Goal: Connect with others: Participate in discussion

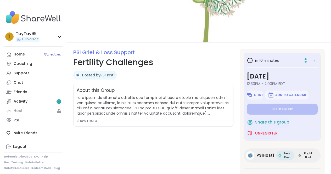
click at [174, 139] on div "PSI Grief & Loss Support Fertility Challenges Hosted by PSIHost1 Share this gro…" at bounding box center [153, 132] width 160 height 166
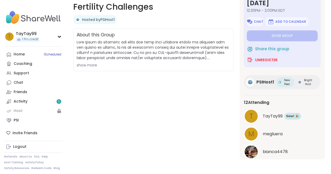
scroll to position [34, 0]
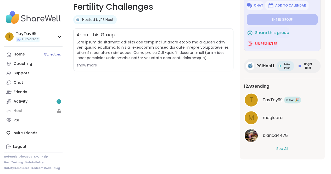
click at [276, 147] on button "See All" at bounding box center [282, 148] width 12 height 5
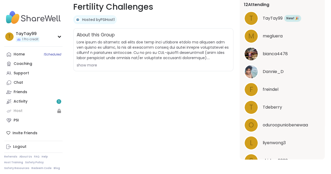
scroll to position [89, 0]
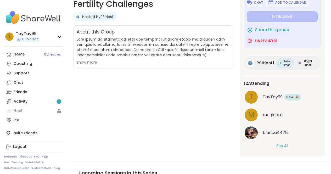
scroll to position [29, 0]
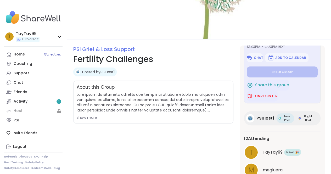
click at [97, 116] on div "show more" at bounding box center [153, 117] width 153 height 5
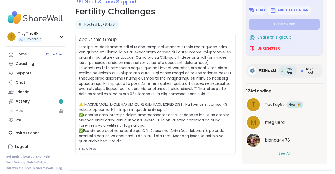
scroll to position [82, 0]
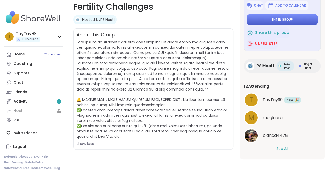
click at [275, 20] on span "Enter group" at bounding box center [282, 20] width 21 height 4
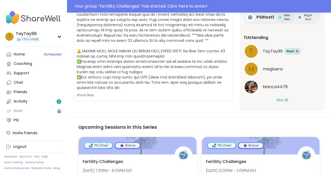
scroll to position [172, 0]
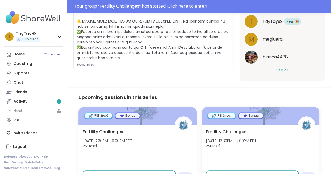
click at [280, 69] on button "See All" at bounding box center [282, 69] width 12 height 5
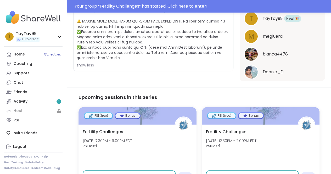
scroll to position [0, 0]
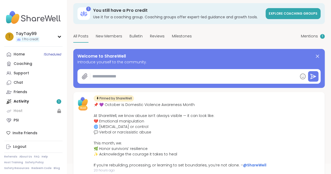
scroll to position [105, 0]
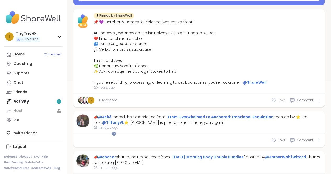
click at [271, 103] on div "Love" at bounding box center [278, 99] width 14 height 5
type textarea "*"
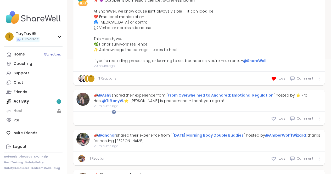
scroll to position [157, 0]
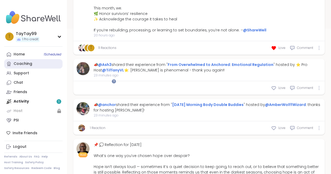
click at [32, 64] on link "Coaching" at bounding box center [33, 63] width 58 height 9
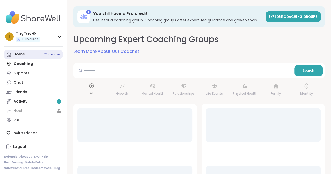
click at [32, 53] on link "Home 1 Scheduled" at bounding box center [33, 54] width 58 height 9
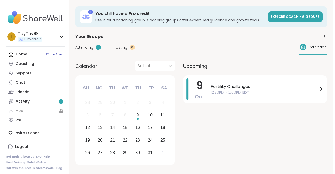
scroll to position [26, 0]
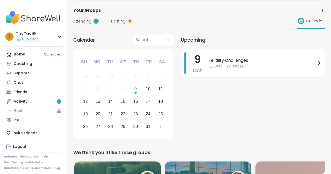
click at [260, 68] on span "12:30PM - 2:00PM EDT" at bounding box center [261, 66] width 107 height 5
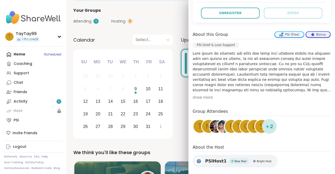
scroll to position [127, 0]
